Goal: Information Seeking & Learning: Learn about a topic

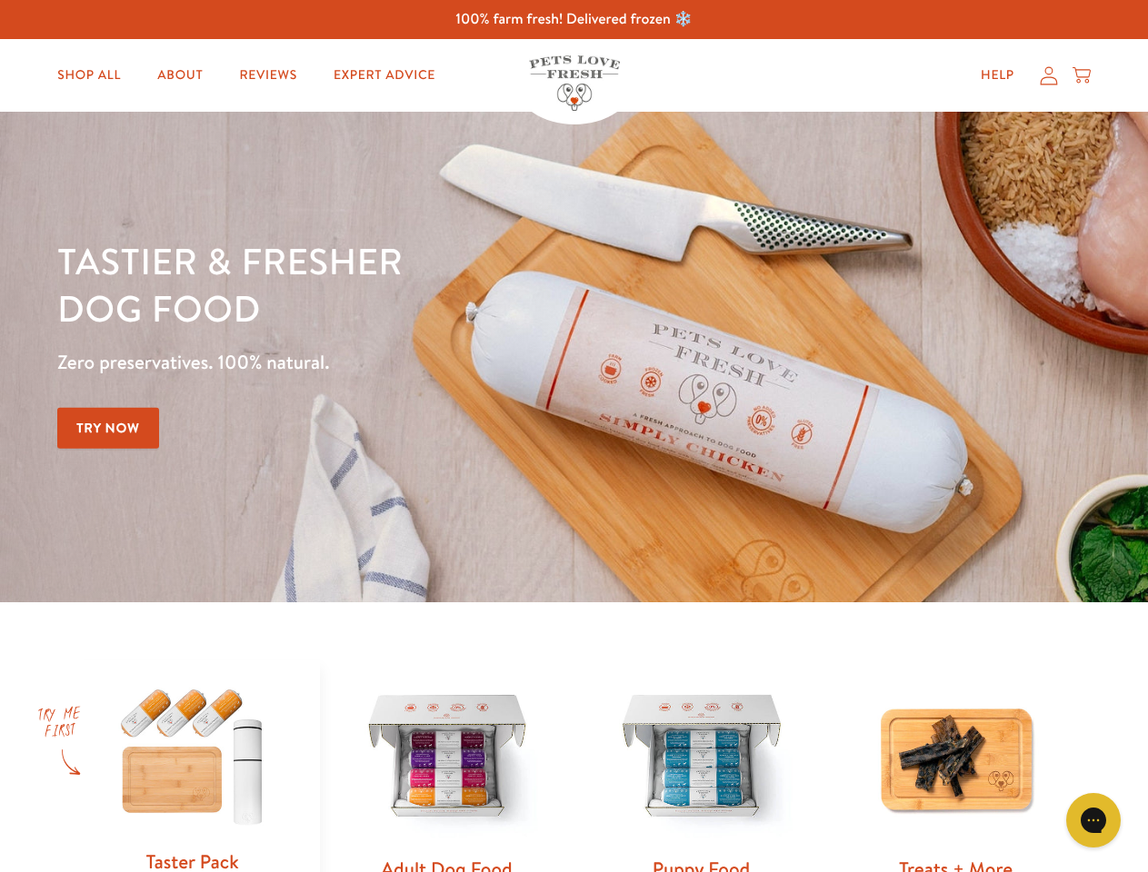
click at [573, 436] on div "Tastier & fresher dog food Zero preservatives. 100% natural. Try Now" at bounding box center [401, 357] width 689 height 240
click at [1093, 821] on icon "Gorgias live chat" at bounding box center [1092, 820] width 17 height 17
